Goal: Transaction & Acquisition: Book appointment/travel/reservation

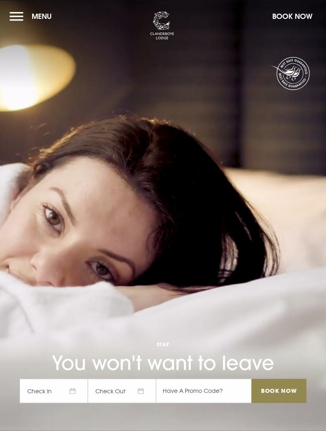
click at [20, 22] on button "Menu" at bounding box center [33, 16] width 46 height 17
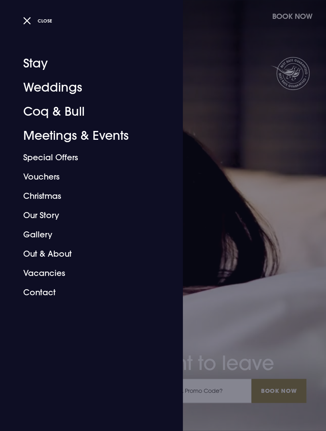
click at [65, 161] on link "Special Offers" at bounding box center [86, 157] width 127 height 19
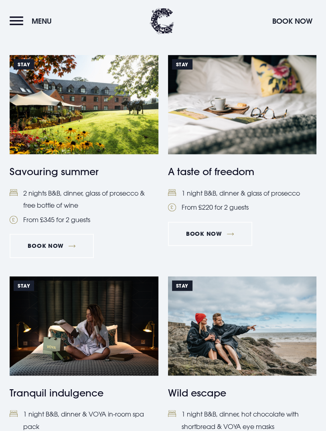
scroll to position [206, 0]
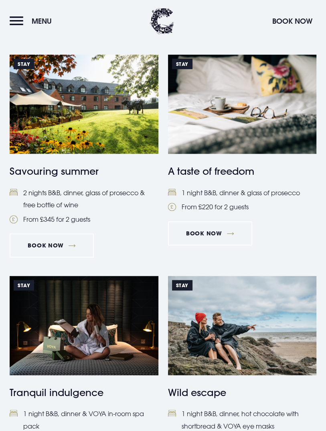
click at [61, 206] on li "2 nights B&B, dinner, glass of prosecco & free bottle of wine" at bounding box center [84, 199] width 149 height 24
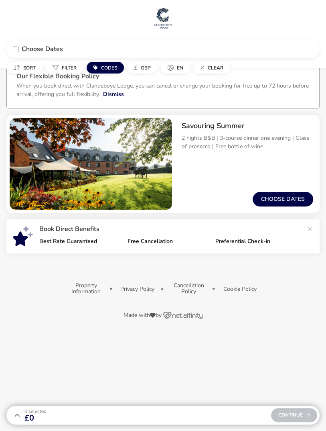
click at [295, 197] on button "Choose dates" at bounding box center [283, 199] width 61 height 14
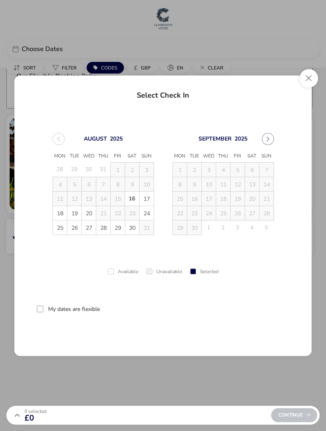
click at [308, 81] on button "Close" at bounding box center [309, 78] width 18 height 18
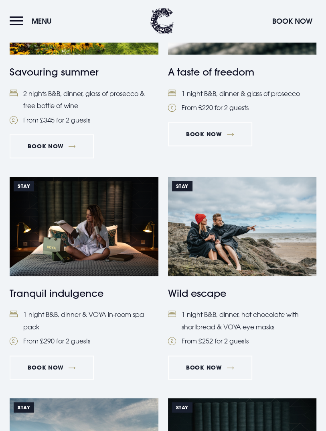
scroll to position [304, 0]
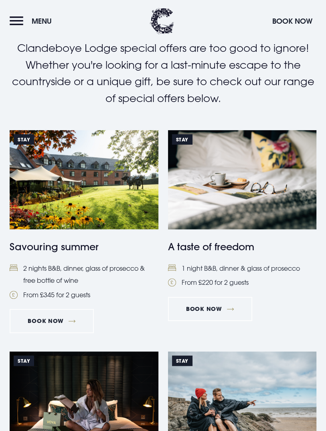
click at [58, 287] on li "2 nights B&B, dinner, glass of prosecco & free bottle of wine" at bounding box center [84, 274] width 149 height 24
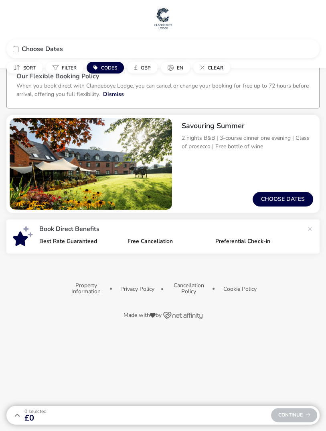
click at [286, 200] on button "Choose dates" at bounding box center [283, 199] width 61 height 14
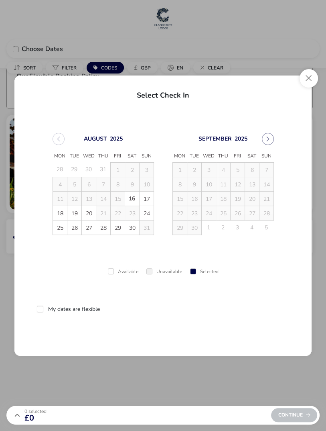
click at [73, 229] on span "26" at bounding box center [75, 228] width 14 height 14
click at [103, 232] on span "28" at bounding box center [104, 228] width 14 height 14
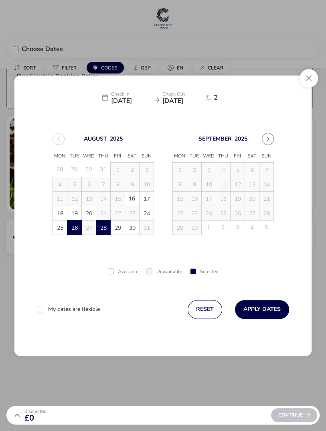
click at [273, 311] on button "Apply Dates" at bounding box center [262, 309] width 54 height 19
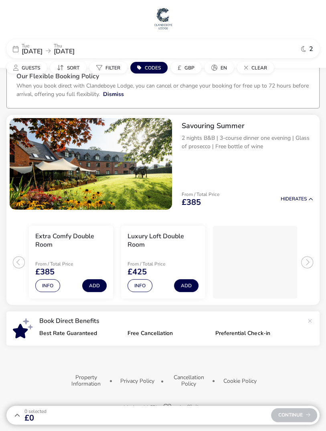
scroll to position [26, 0]
